Goal: Task Accomplishment & Management: Use online tool/utility

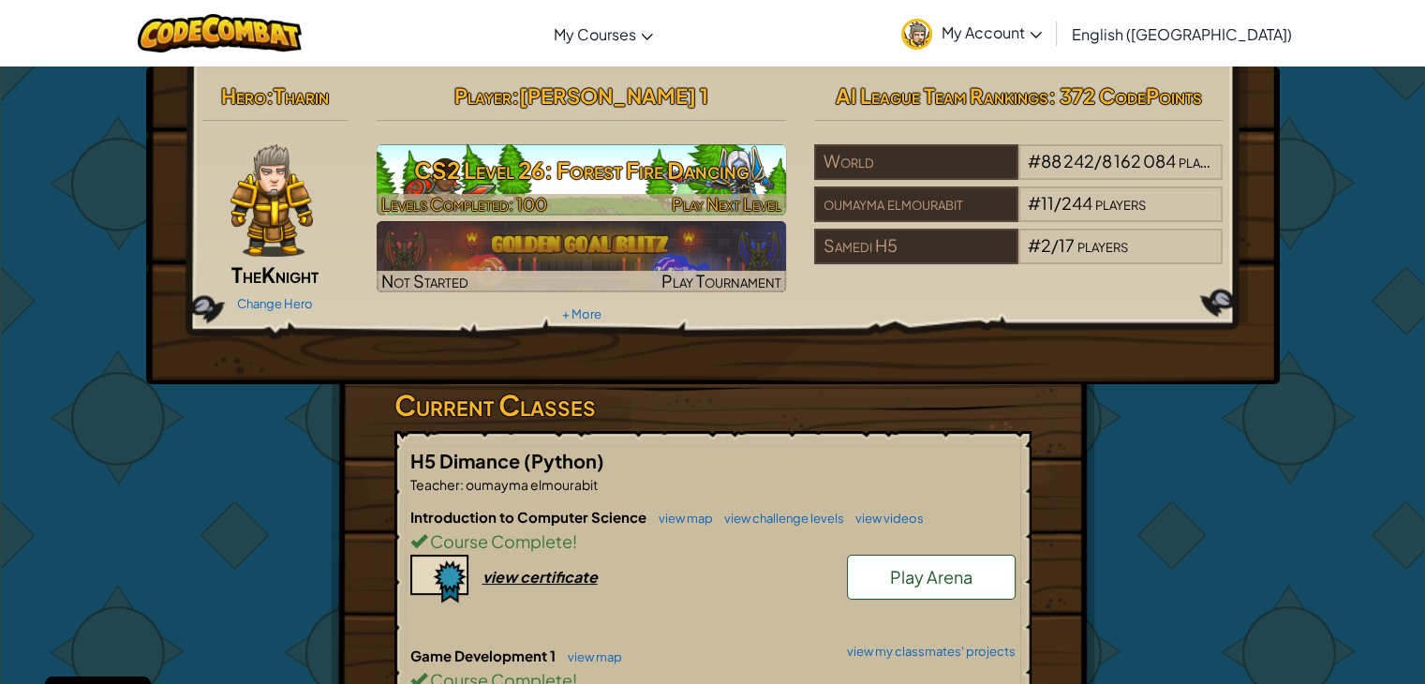
click at [730, 163] on h3 "CS2 Level 26: Forest Fire Dancing" at bounding box center [581, 170] width 409 height 42
